Goal: Check status

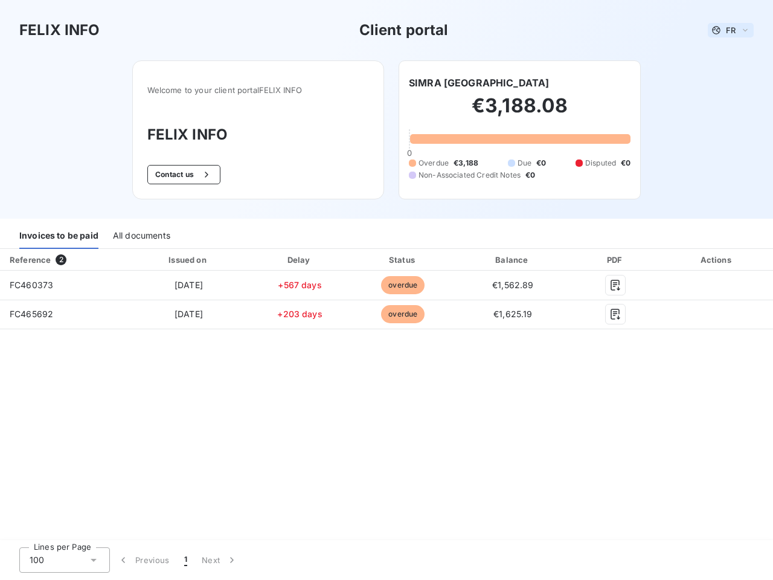
click at [731, 30] on span "FR" at bounding box center [731, 30] width 10 height 10
click at [182, 175] on button "Contact us" at bounding box center [183, 174] width 73 height 19
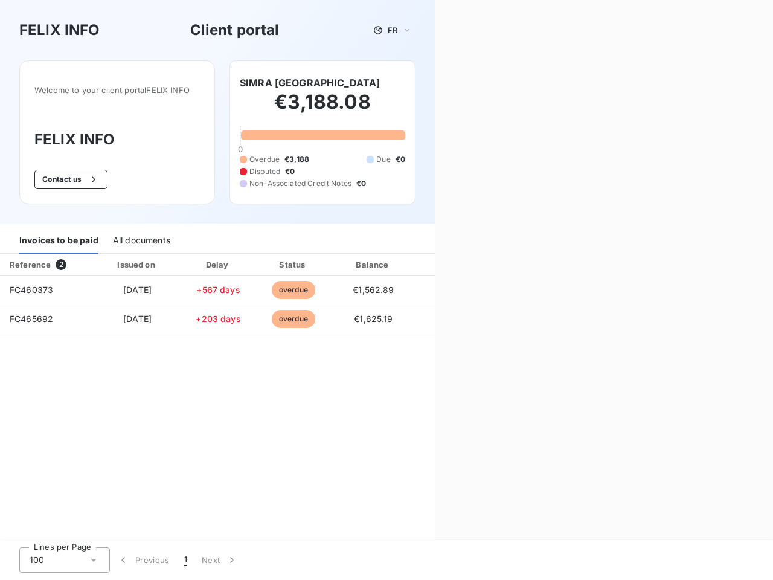
click at [445, 83] on div "Contact us Fill out the form below, and a member of our team will get back to y…" at bounding box center [604, 290] width 338 height 580
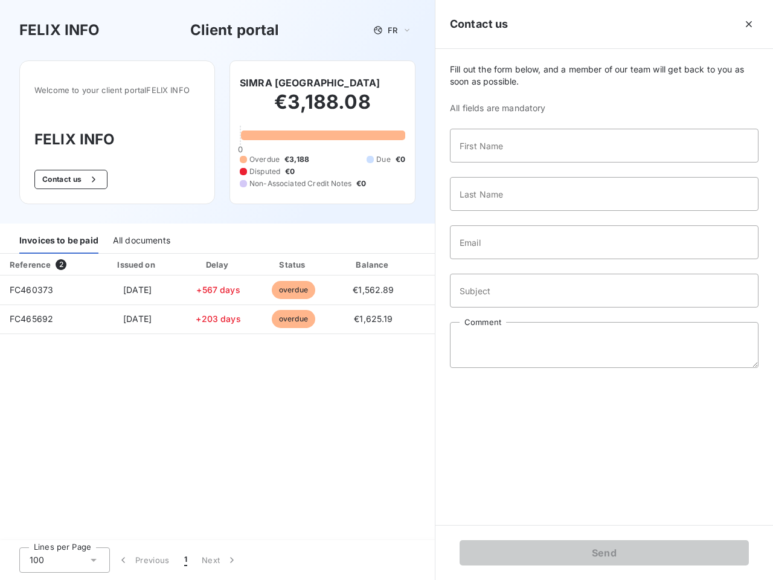
click at [59, 236] on div "Invoices to be paid" at bounding box center [58, 240] width 79 height 25
click at [141, 236] on div "All documents" at bounding box center [141, 240] width 57 height 25
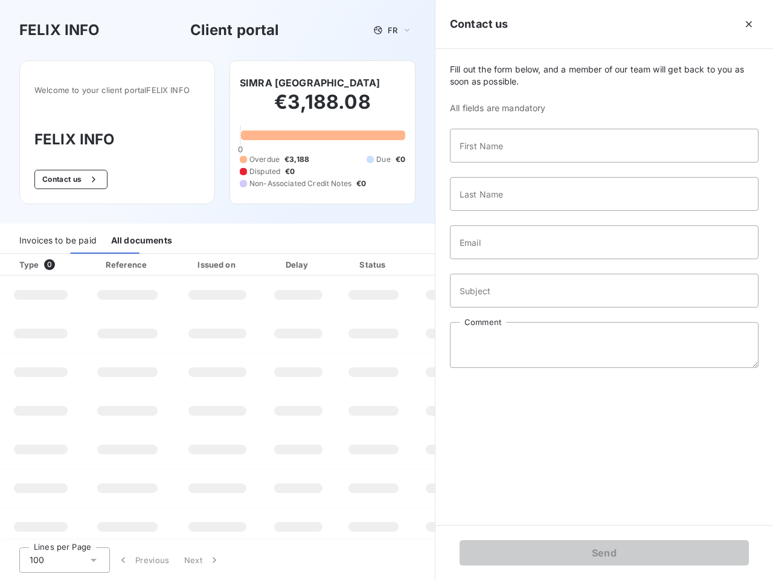
click at [63, 260] on div "Type 0" at bounding box center [45, 265] width 67 height 12
click at [188, 260] on div "Issued on" at bounding box center [217, 265] width 83 height 12
click at [300, 260] on div "Delay" at bounding box center [298, 265] width 69 height 12
click at [403, 260] on div at bounding box center [404, 265] width 12 height 12
click at [513, 260] on div "Fill out the form below, and a member of our team will get back to you as soon …" at bounding box center [605, 287] width 338 height 476
